Goal: Find specific page/section: Find specific page/section

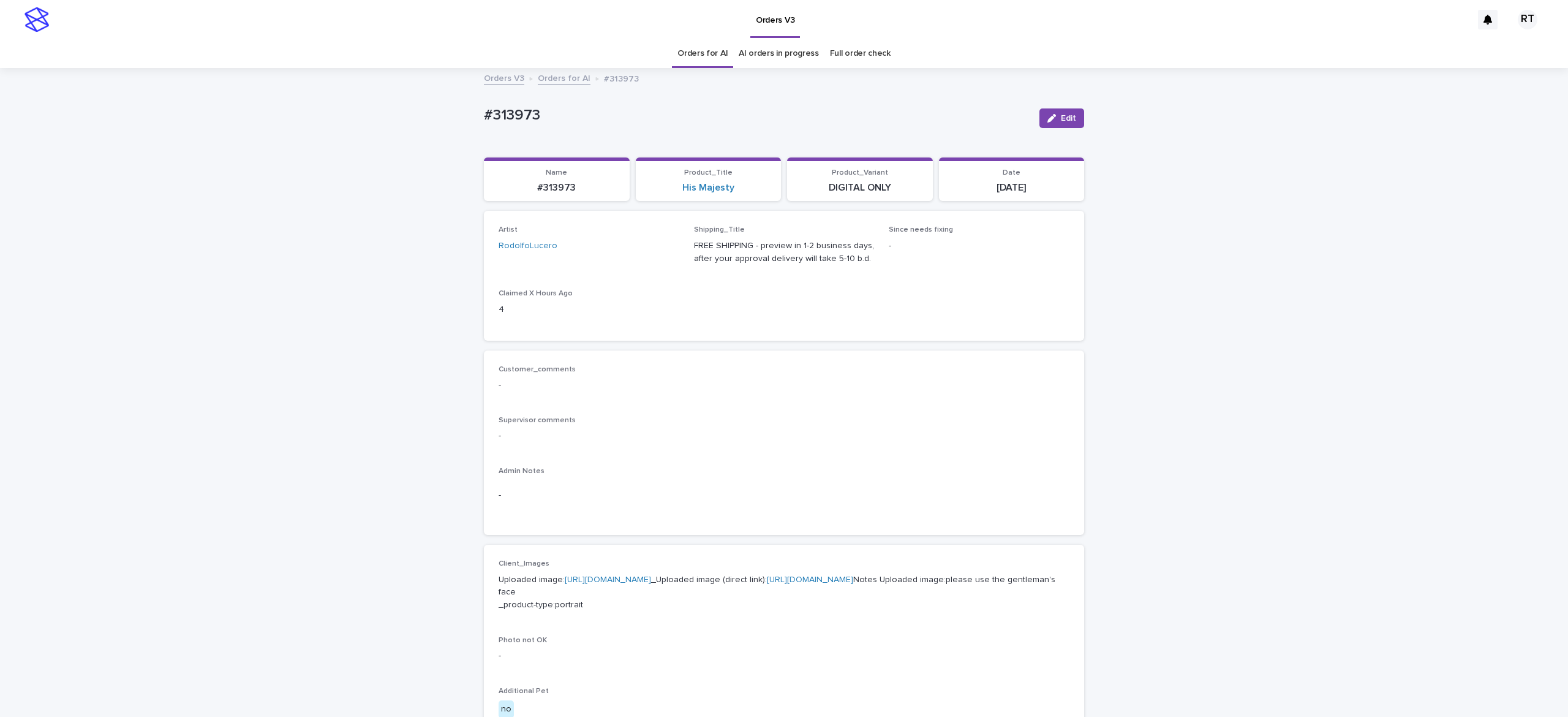
click at [850, 49] on link "Full order check" at bounding box center [861, 53] width 61 height 29
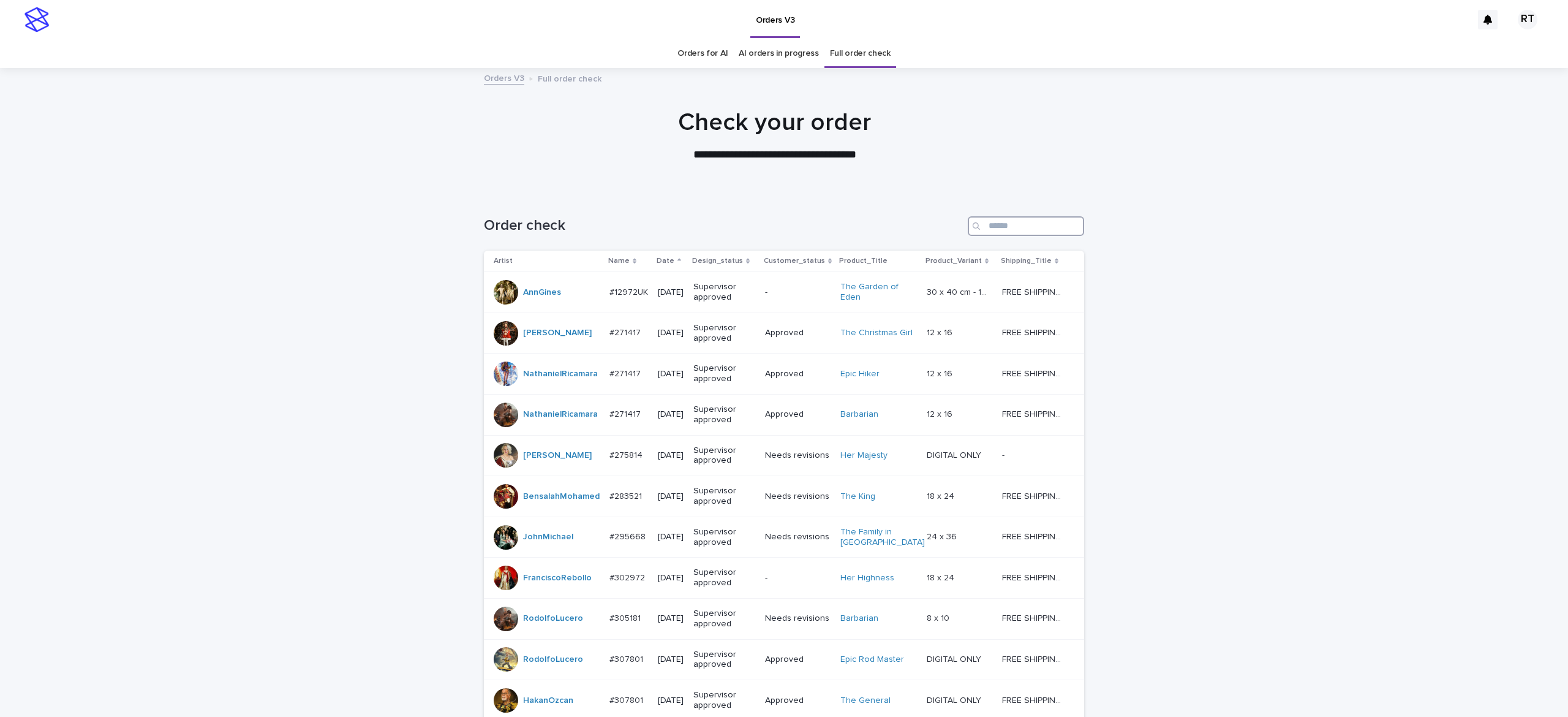
click at [1030, 222] on input "Search" at bounding box center [1026, 226] width 117 height 20
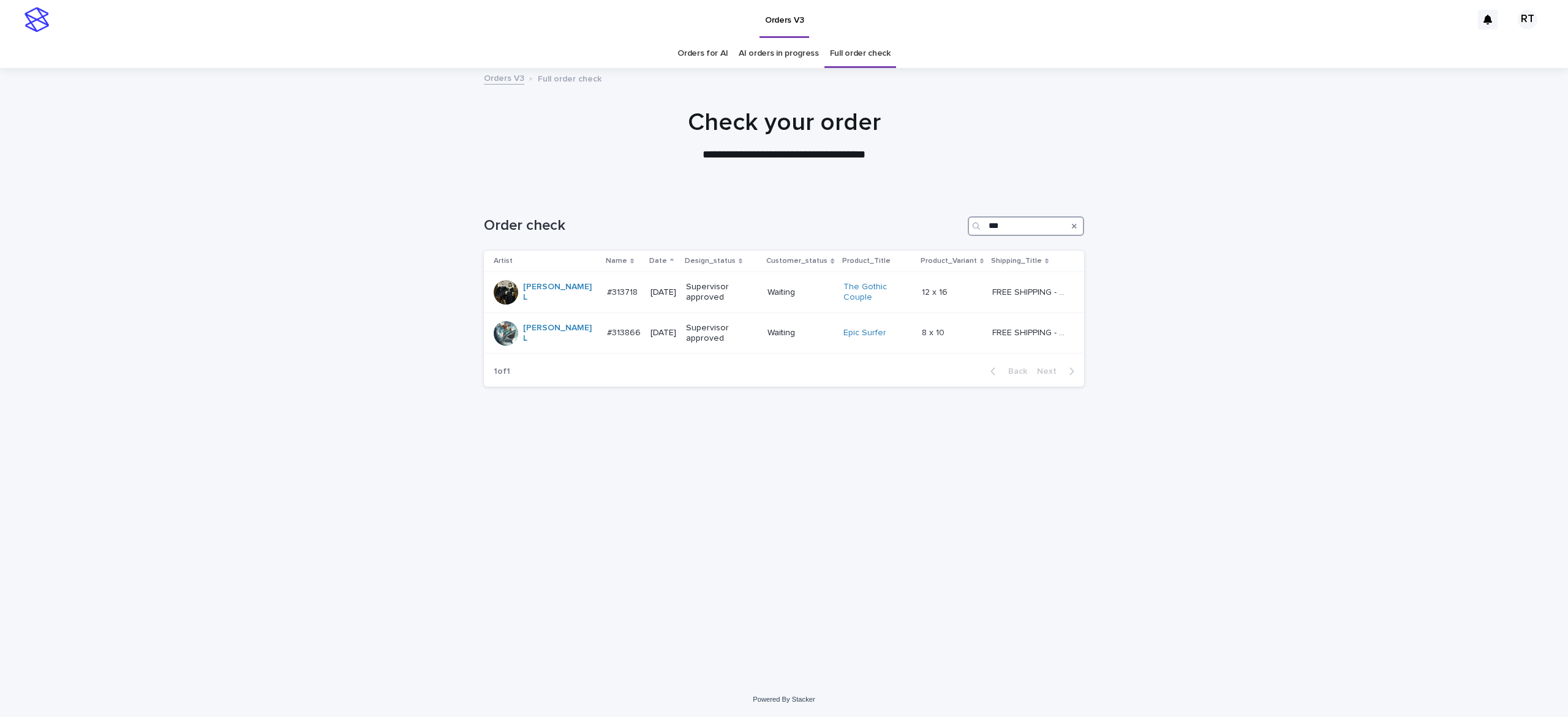
type input "***"
